Goal: Task Accomplishment & Management: Manage account settings

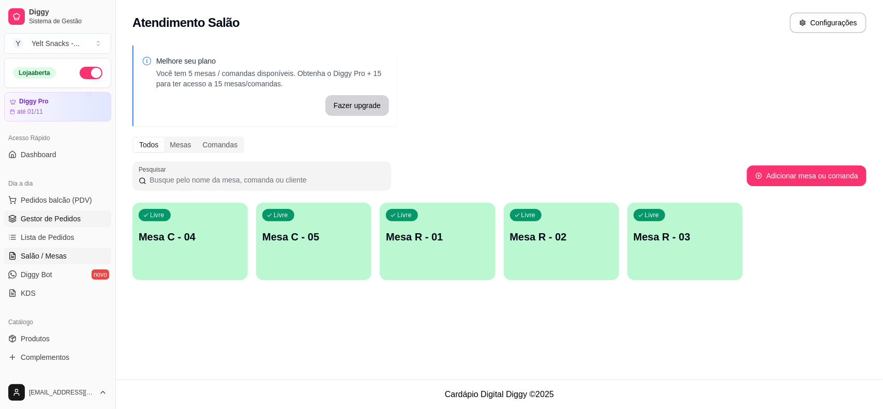
click at [47, 226] on link "Gestor de Pedidos" at bounding box center [57, 218] width 107 height 17
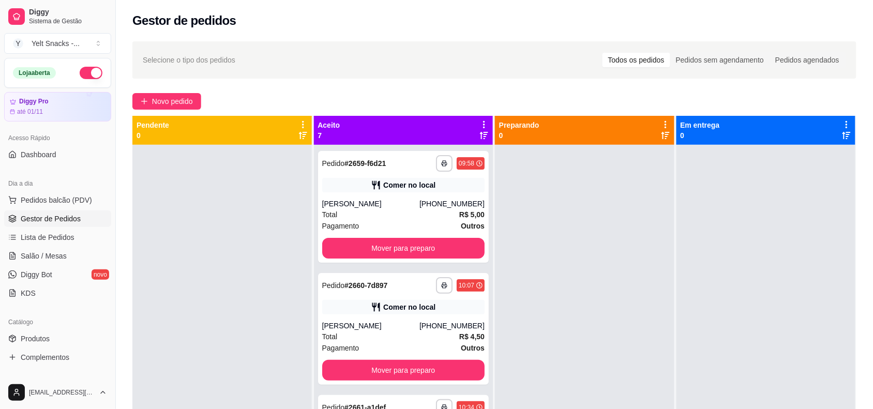
scroll to position [357, 0]
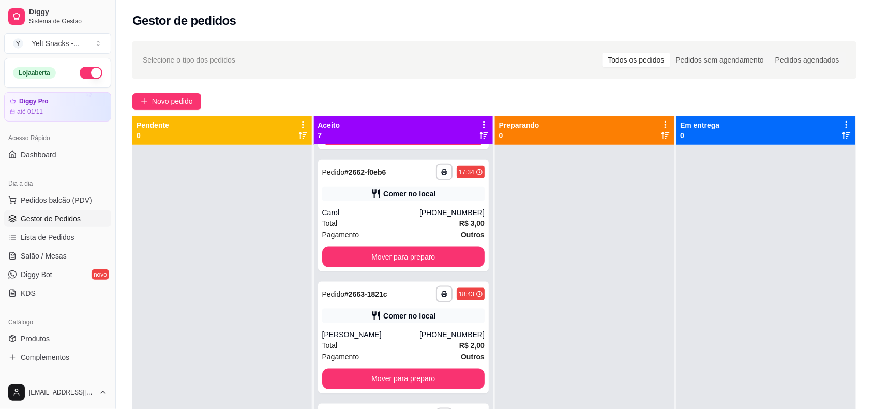
click at [384, 117] on div "Aceito 7" at bounding box center [403, 130] width 179 height 29
click at [482, 125] on icon at bounding box center [483, 124] width 9 height 9
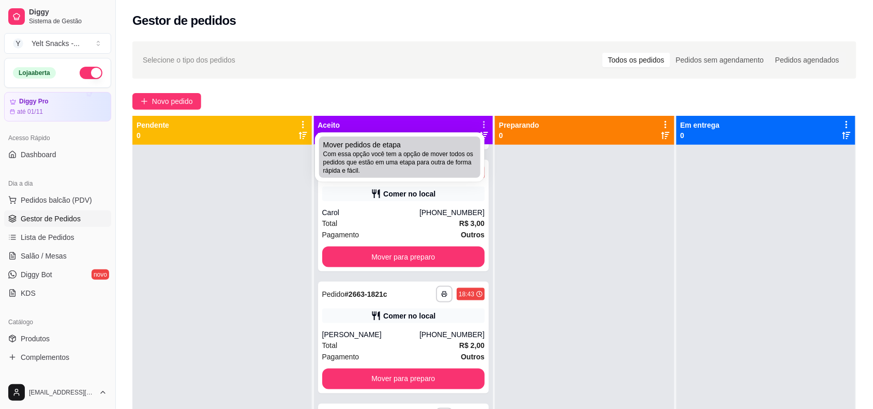
click at [420, 166] on span "Com essa opção você tem a opção de mover todos os pedidos que estão em uma etap…" at bounding box center [399, 162] width 153 height 25
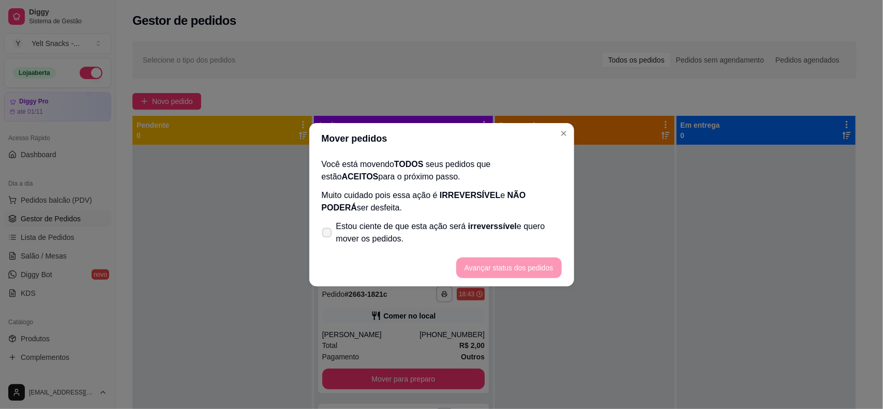
click at [489, 249] on label "Estou ciente de que esta ação será irreverssível e quero mover os pedidos." at bounding box center [441, 232] width 248 height 33
click at [328, 241] on input "Estou ciente de que esta ação será irreverssível e quero mover os pedidos." at bounding box center [324, 237] width 7 height 7
checkbox input "true"
click at [505, 267] on button "Avançar status dos pedidos" at bounding box center [509, 267] width 102 height 20
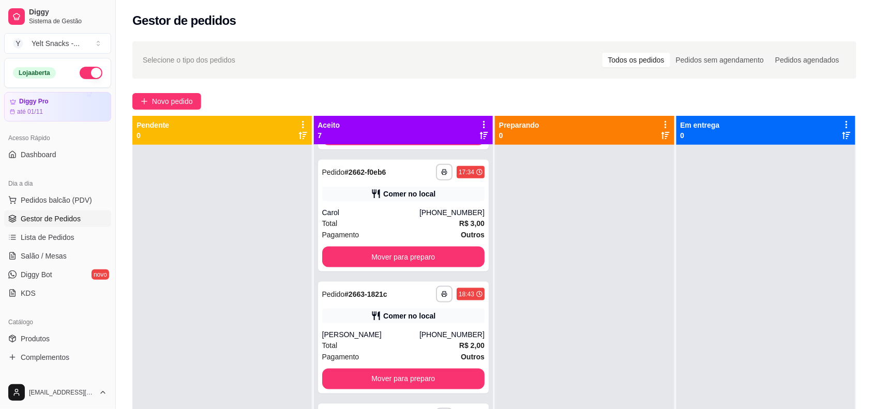
click at [663, 120] on icon at bounding box center [665, 124] width 9 height 9
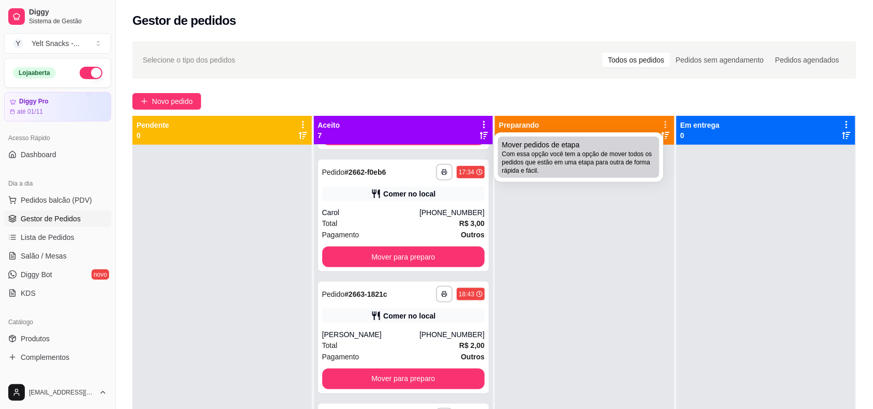
click at [628, 151] on span "Com essa opção você tem a opção de mover todos os pedidos que estão em uma etap…" at bounding box center [578, 162] width 153 height 25
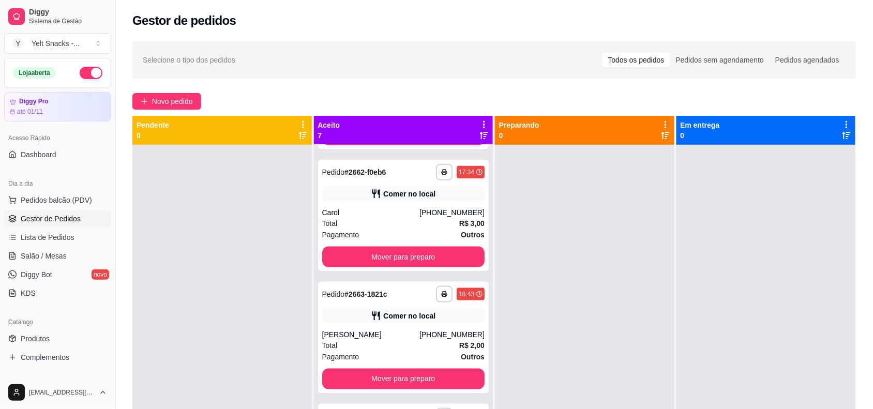
click at [479, 120] on icon at bounding box center [483, 124] width 9 height 9
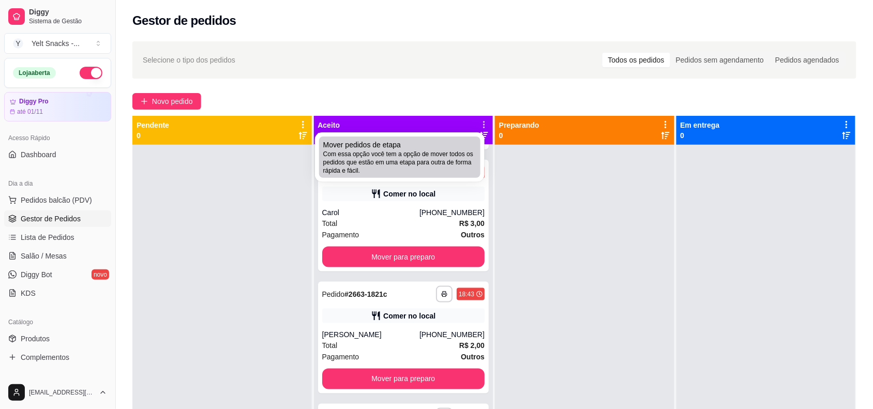
click at [453, 159] on span "Com essa opção você tem a opção de mover todos os pedidos que estão em uma etap…" at bounding box center [399, 162] width 153 height 25
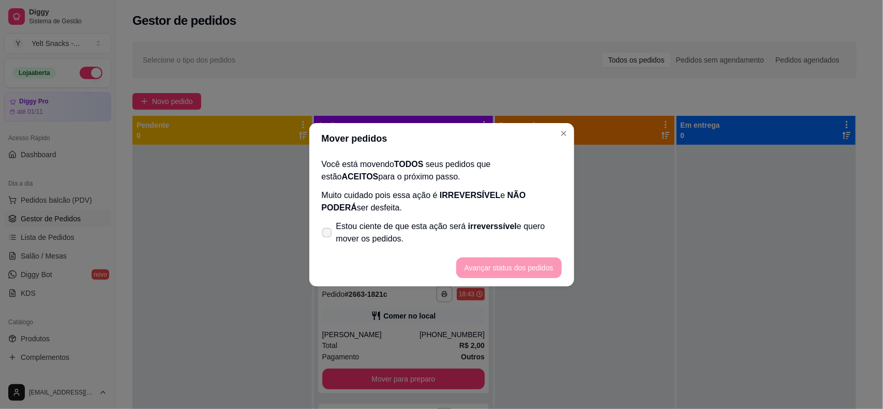
click at [491, 238] on span "Estou ciente de que esta ação será irreverssível e quero mover os pedidos." at bounding box center [448, 232] width 225 height 25
click at [328, 238] on input "Estou ciente de que esta ação será irreverssível e quero mover os pedidos." at bounding box center [324, 237] width 7 height 7
checkbox input "true"
click at [523, 267] on button "Avançar status dos pedidos" at bounding box center [509, 267] width 102 height 20
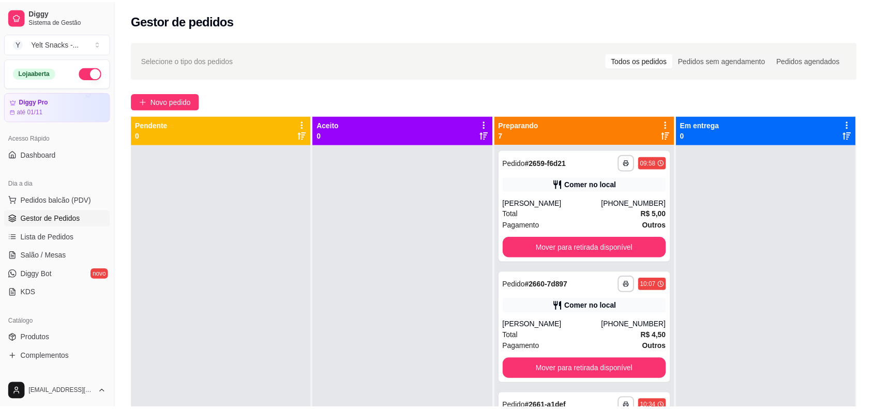
scroll to position [0, 0]
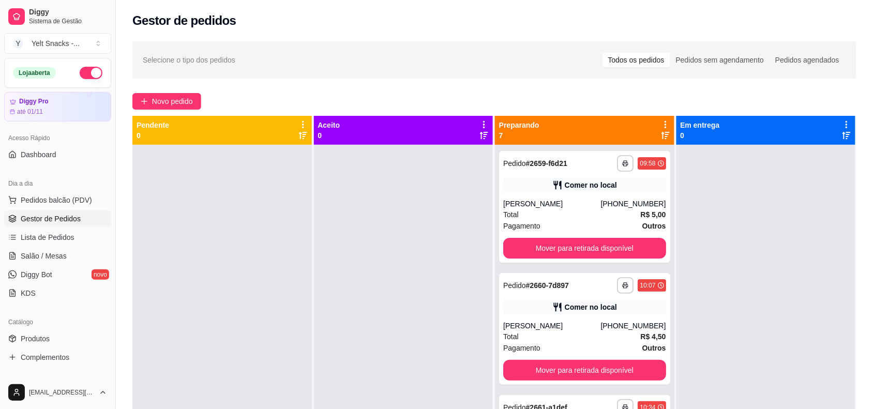
click at [551, 116] on div "Preparando 7" at bounding box center [584, 130] width 179 height 29
click at [661, 120] on icon at bounding box center [665, 124] width 9 height 9
click at [536, 112] on div "**********" at bounding box center [494, 286] width 757 height 502
click at [647, 122] on div "Mudar para pedidos recebidos por último" at bounding box center [658, 120] width 142 height 14
click at [664, 122] on icon at bounding box center [665, 124] width 2 height 7
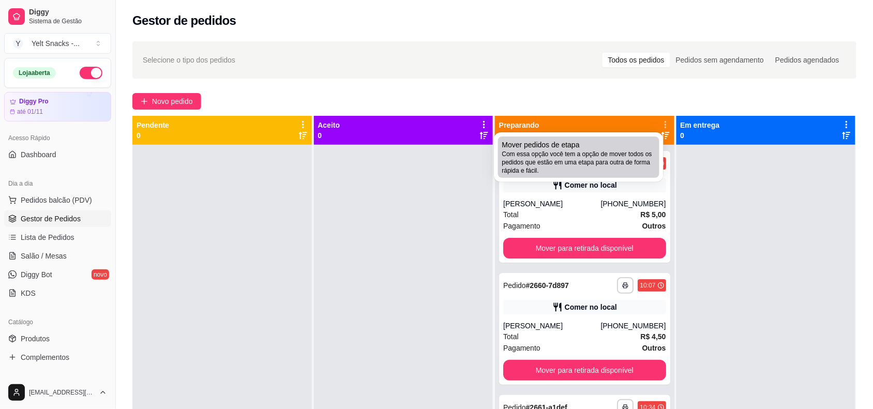
click at [626, 141] on div "Mover pedidos de etapa Com essa opção você tem a opção de mover todos os pedido…" at bounding box center [578, 157] width 153 height 35
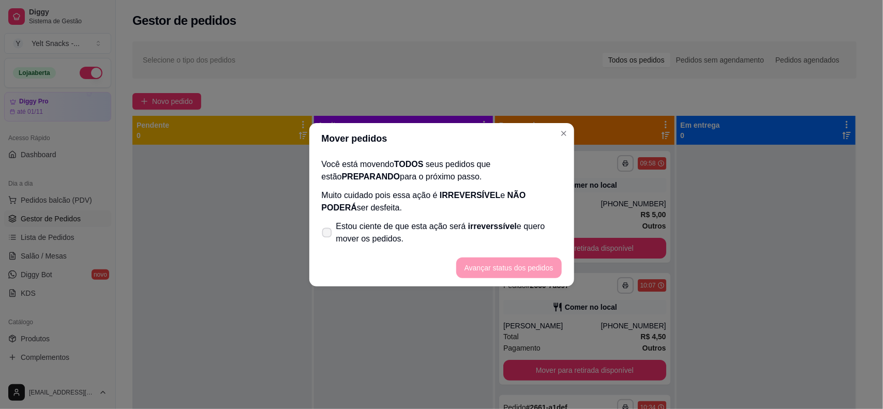
click at [453, 244] on span "Estou ciente de que esta ação será irreverssível e quero mover os pedidos." at bounding box center [448, 232] width 225 height 25
click at [328, 241] on input "Estou ciente de que esta ação será irreverssível e quero mover os pedidos." at bounding box center [324, 237] width 7 height 7
checkbox input "true"
click at [494, 267] on button "Avançar status dos pedidos" at bounding box center [508, 267] width 105 height 21
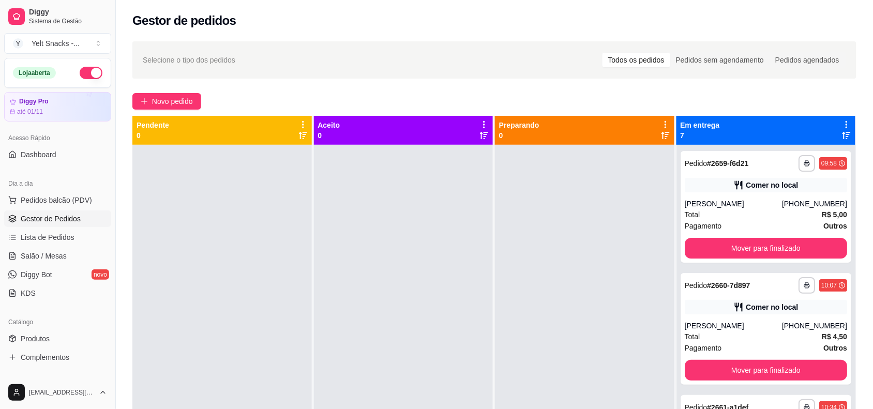
click at [845, 122] on icon at bounding box center [846, 124] width 2 height 7
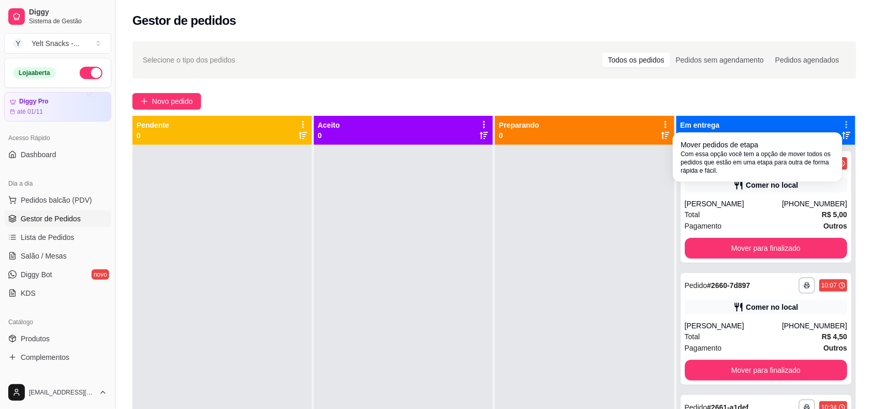
click at [732, 140] on span "Mover pedidos de etapa" at bounding box center [720, 145] width 78 height 10
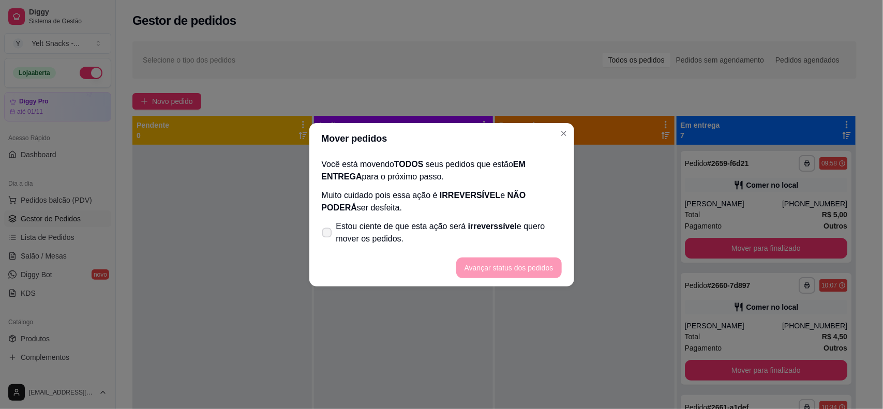
click at [508, 234] on span "Estou ciente de que esta ação será irreverssível e quero mover os pedidos." at bounding box center [448, 232] width 225 height 25
click at [328, 234] on input "Estou ciente de que esta ação será irreverssível e quero mover os pedidos." at bounding box center [324, 237] width 7 height 7
checkbox input "true"
click at [502, 273] on button "Avançar status dos pedidos" at bounding box center [508, 267] width 105 height 21
